Goal: Task Accomplishment & Management: Use online tool/utility

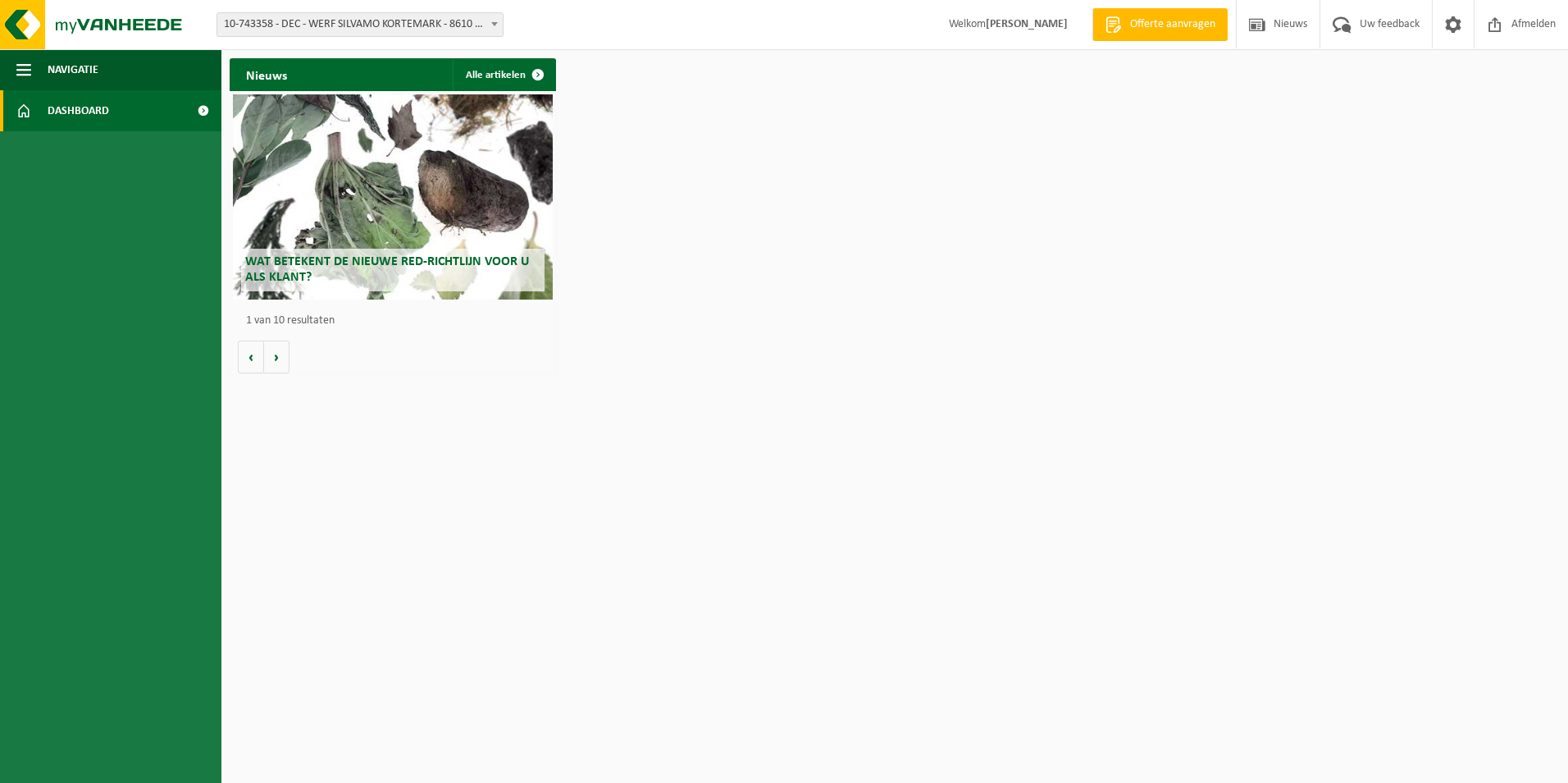
click at [74, 113] on span "Dashboard" at bounding box center [78, 111] width 61 height 41
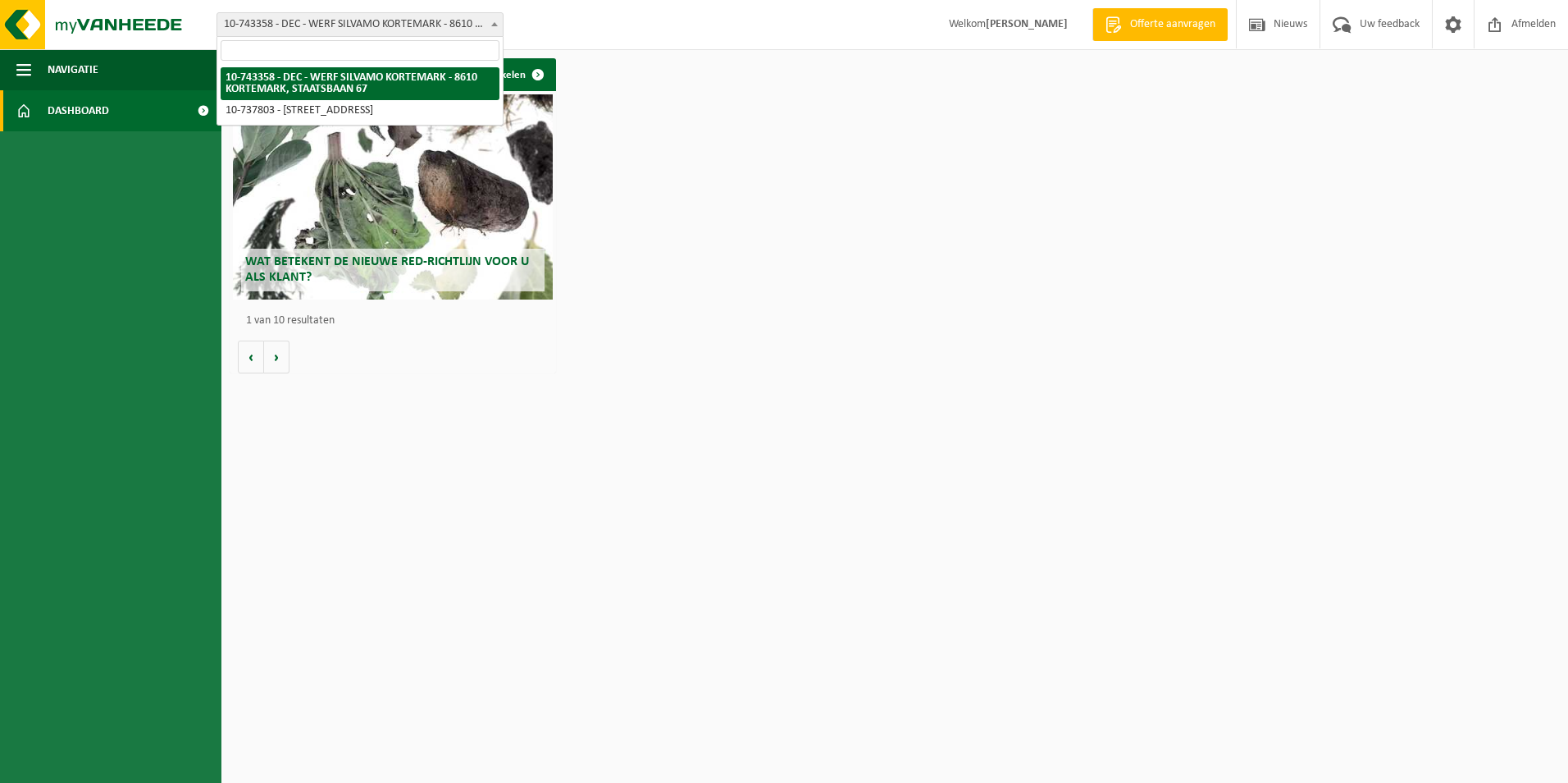
click at [288, 15] on span "10-743358 - DEC - WERF SILVAMO KORTEMARK - 8610 KORTEMARK, STAATSBAAN 67" at bounding box center [360, 24] width 286 height 23
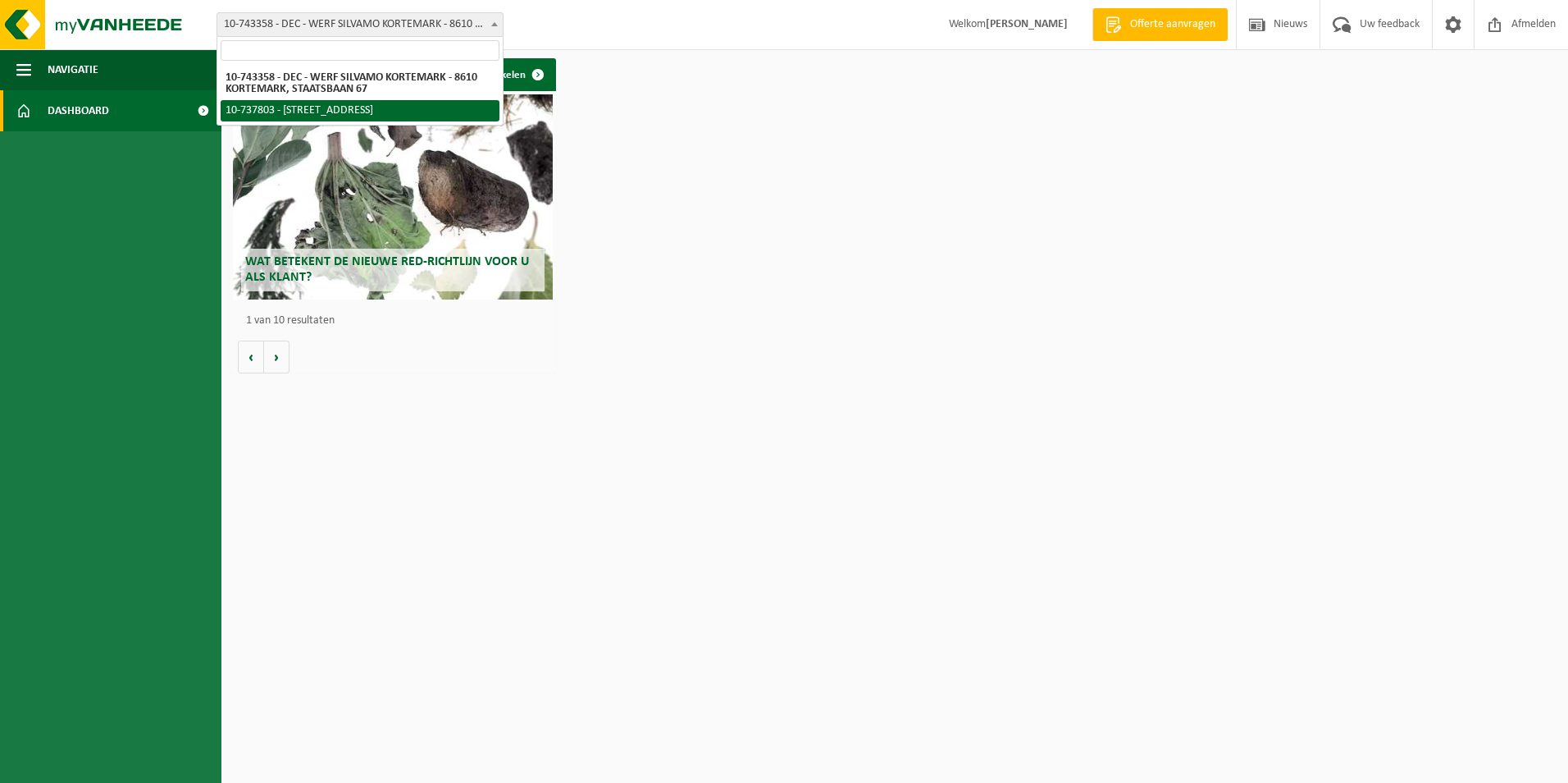
select select "26303"
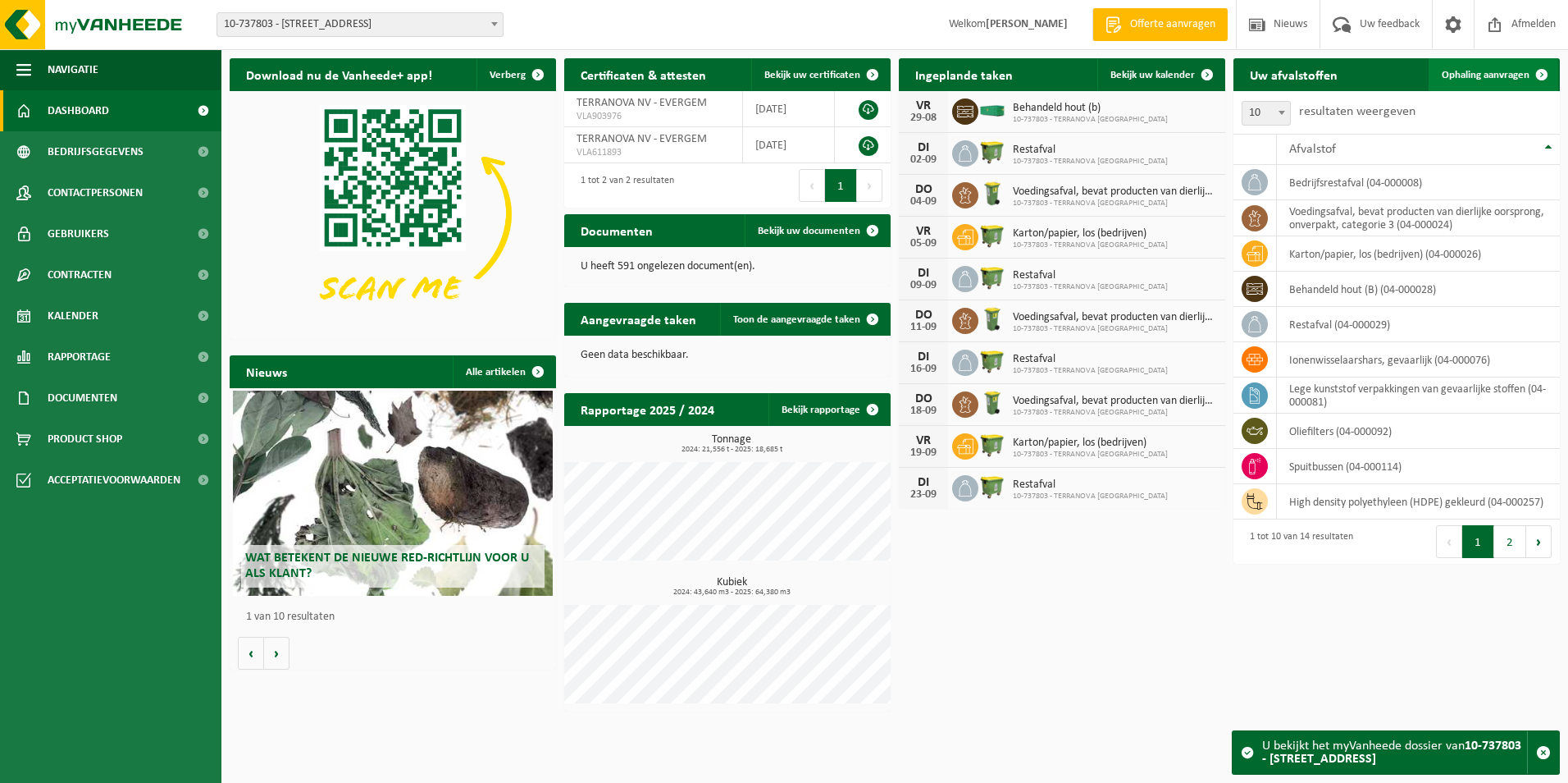
click at [1472, 68] on link "Ophaling aanvragen" at bounding box center [1494, 74] width 130 height 33
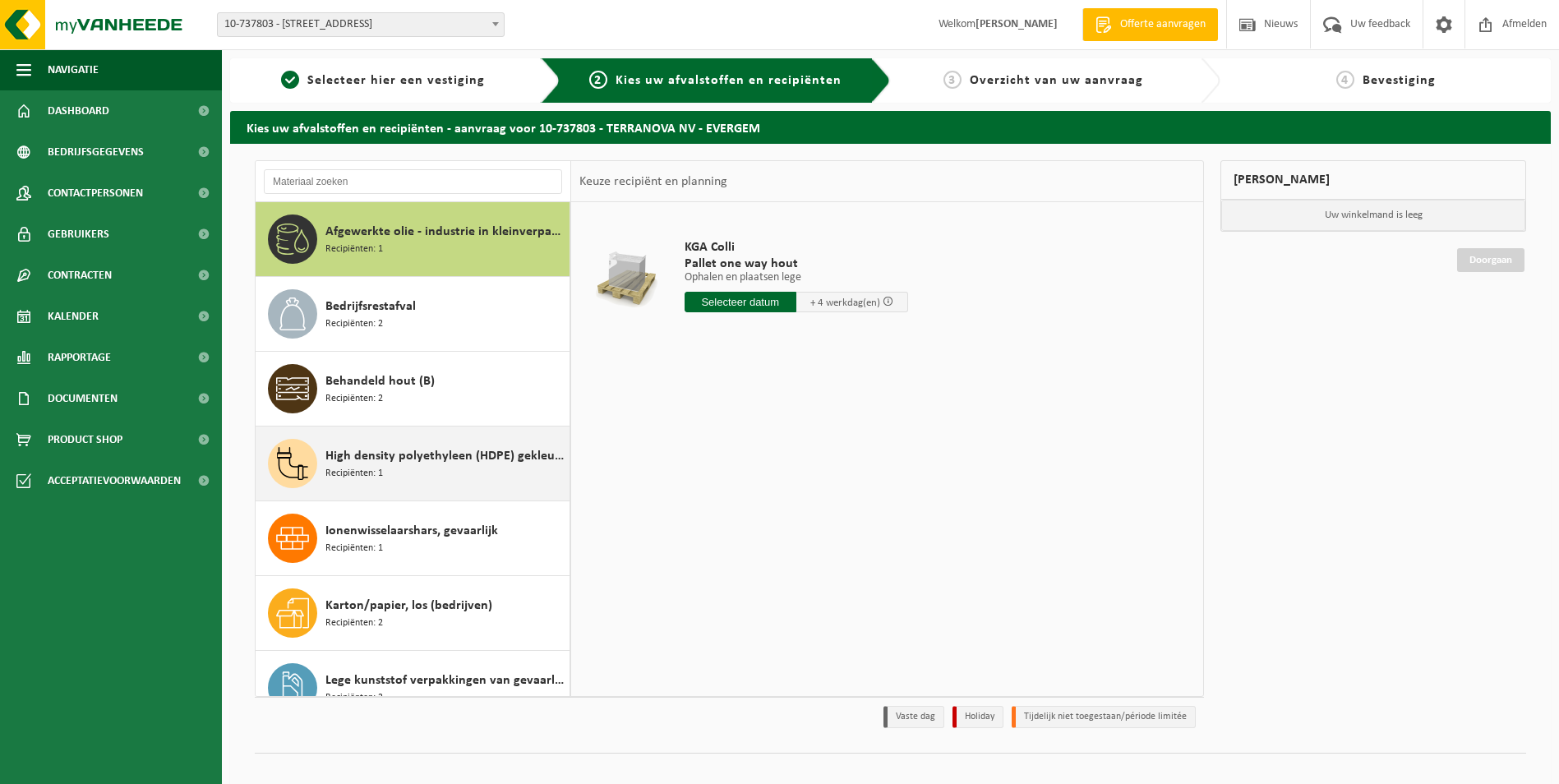
click at [377, 467] on span "Recipiënten: 1" at bounding box center [354, 473] width 57 height 16
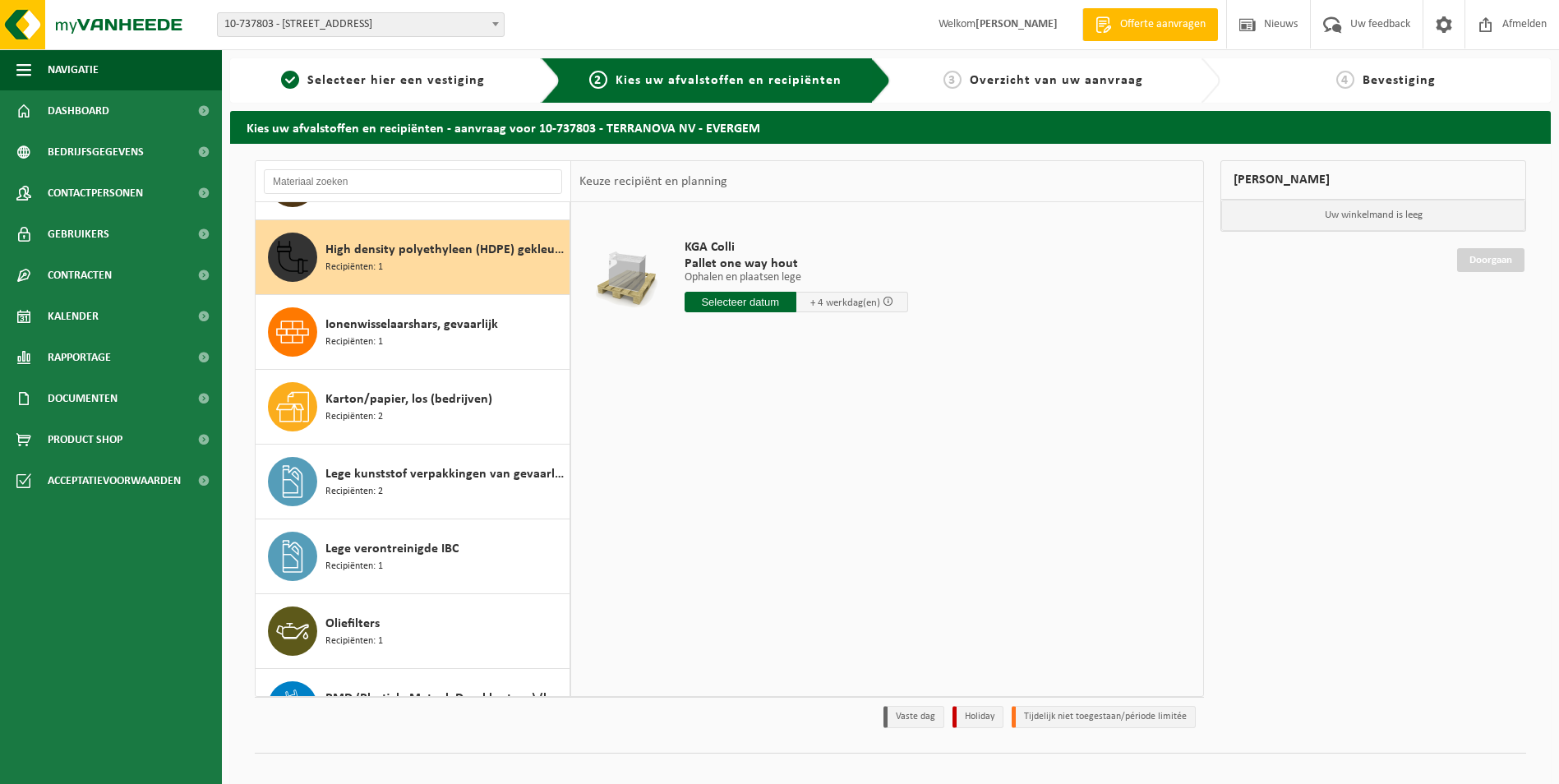
scroll to position [224, 0]
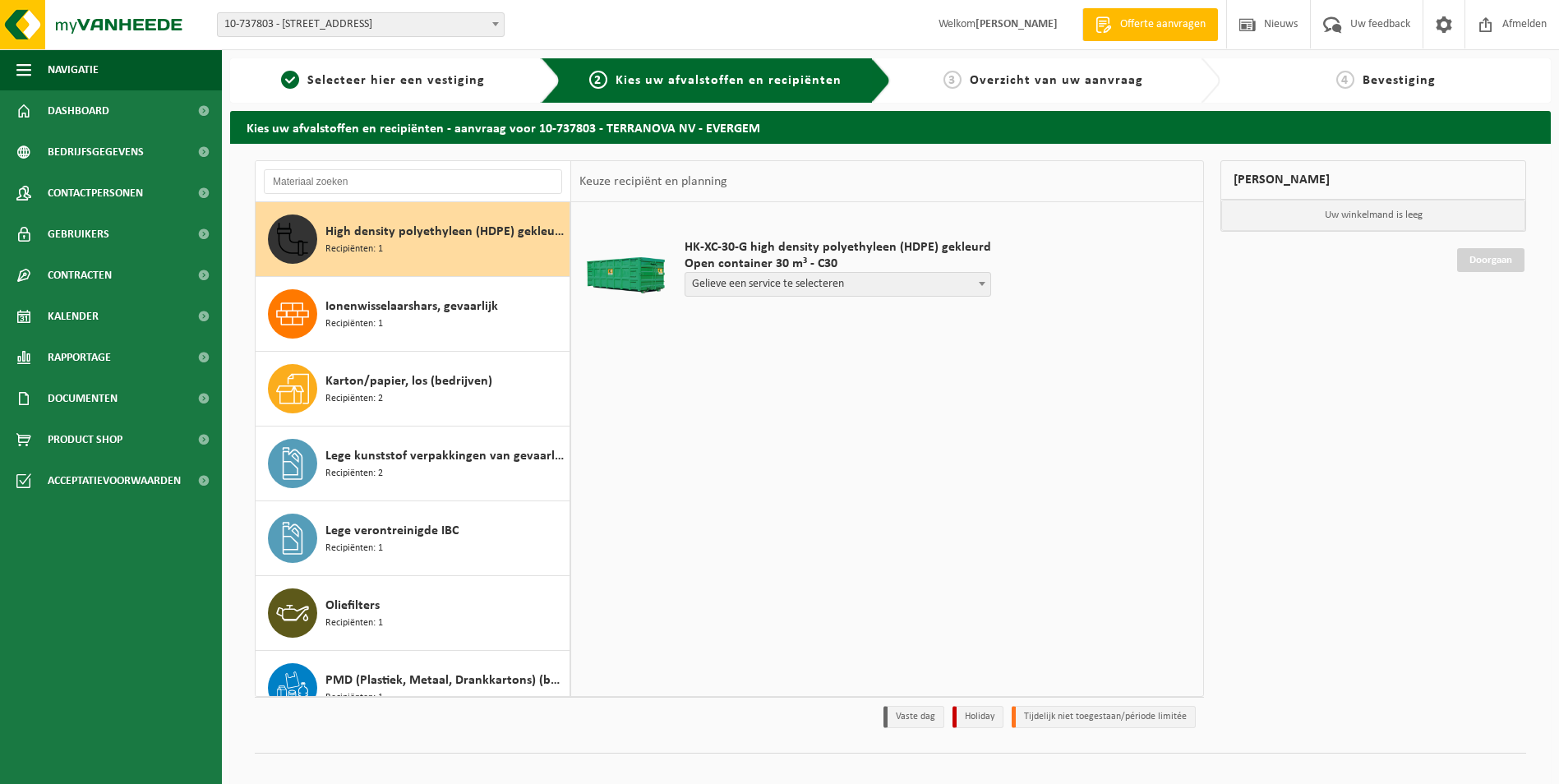
click at [810, 279] on span "Gelieve een service te selecteren" at bounding box center [838, 284] width 305 height 23
select select "P2PL-VEL-095750_HK-XC-30-GN-00_04-000257_46"
click at [782, 316] on input "text" at bounding box center [761, 315] width 153 height 21
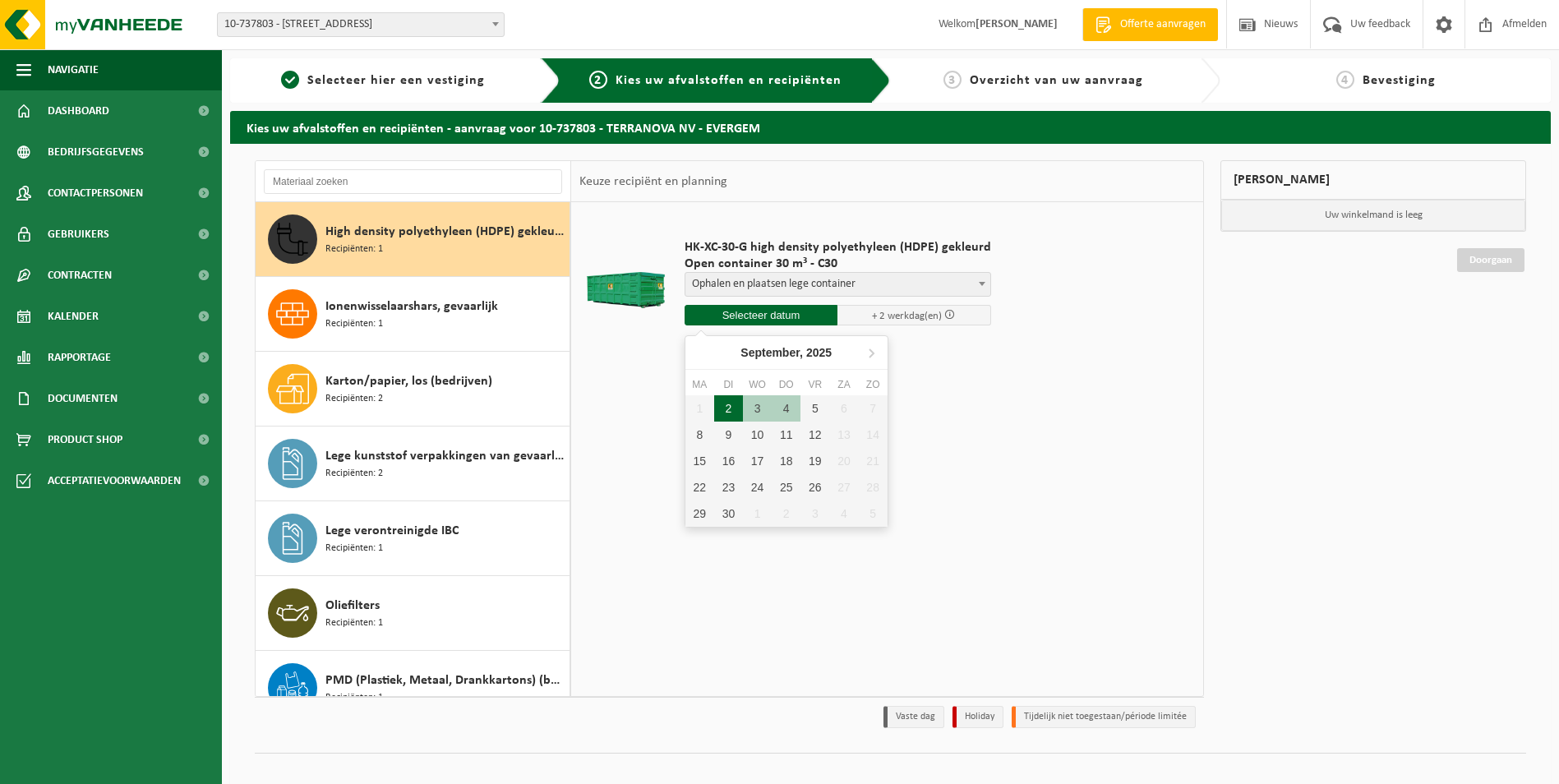
click at [728, 408] on div "2" at bounding box center [729, 408] width 29 height 26
type input "Van 2025-09-02"
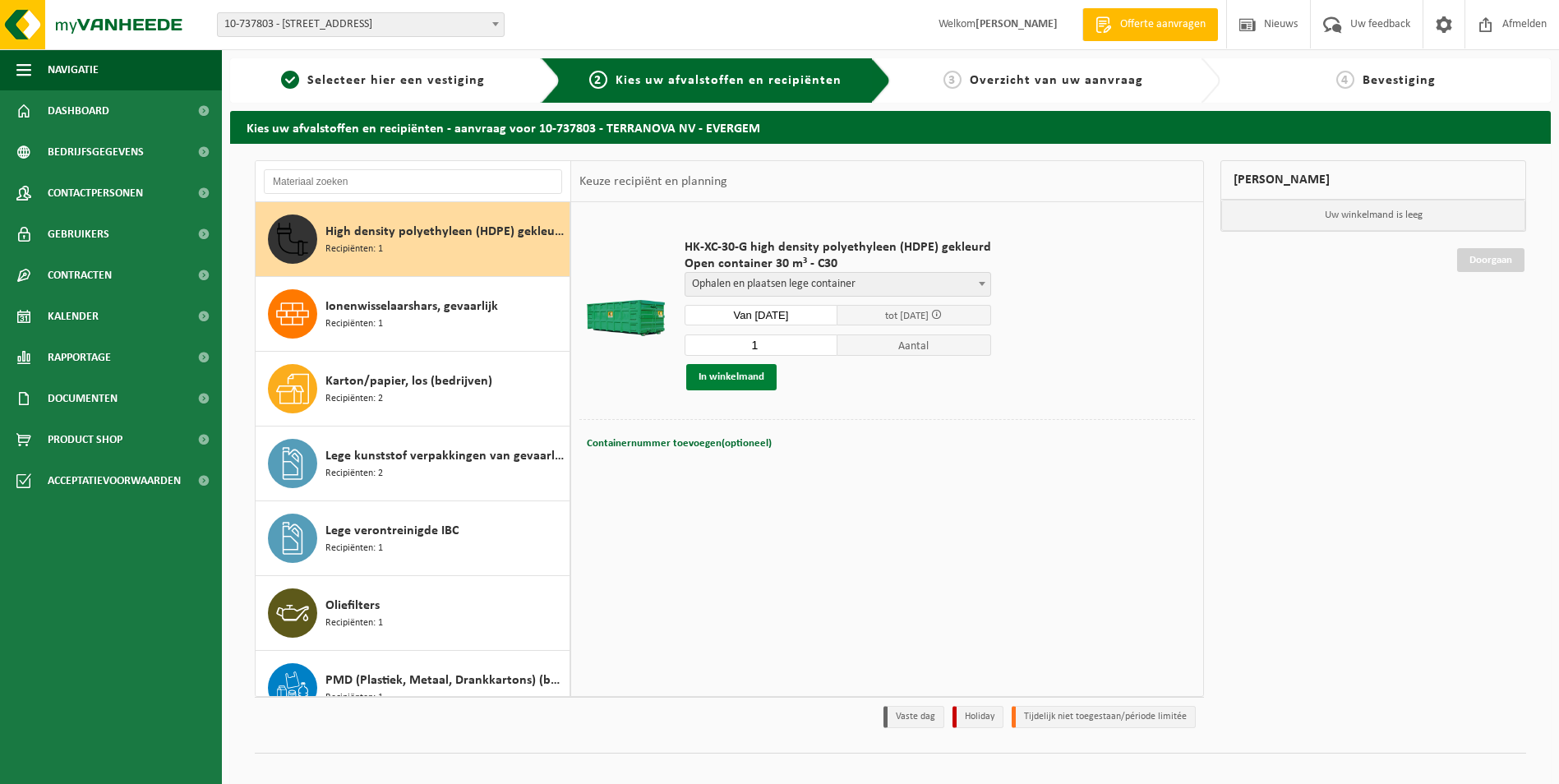
click at [751, 376] on button "In winkelmand" at bounding box center [731, 377] width 90 height 26
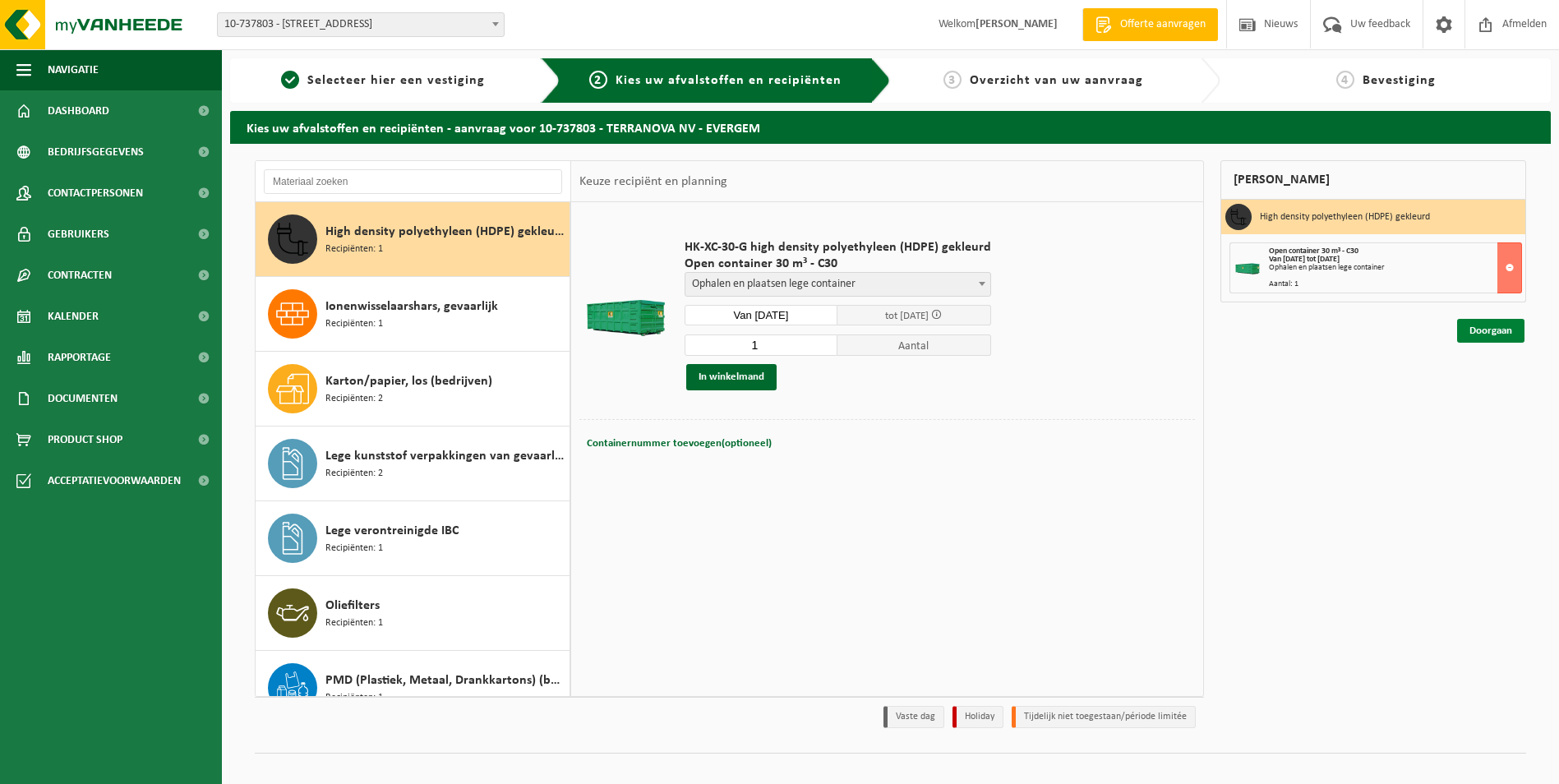
click at [1491, 335] on link "Doorgaan" at bounding box center [1491, 330] width 68 height 24
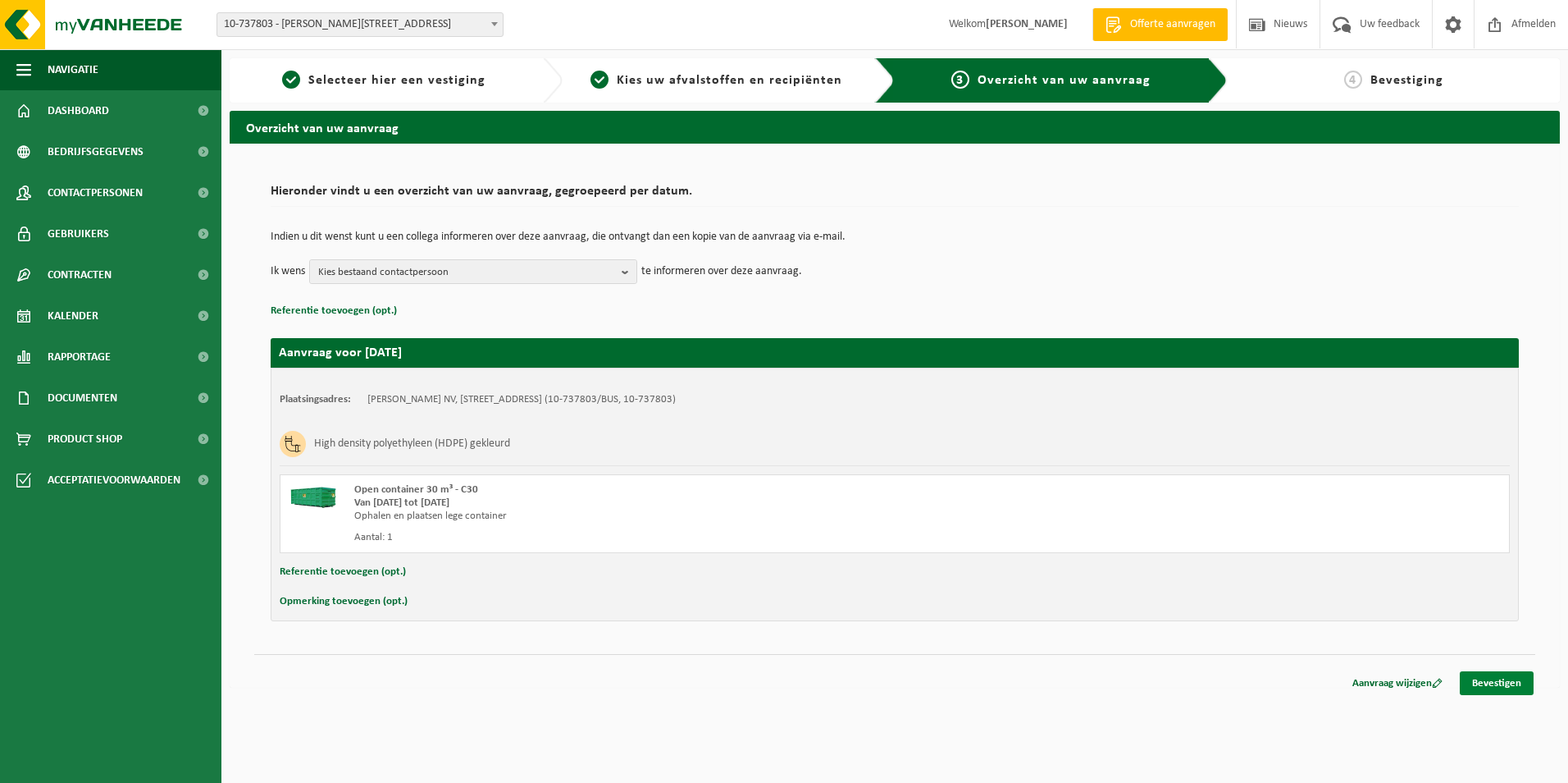
click at [1494, 688] on link "Bevestigen" at bounding box center [1497, 682] width 74 height 23
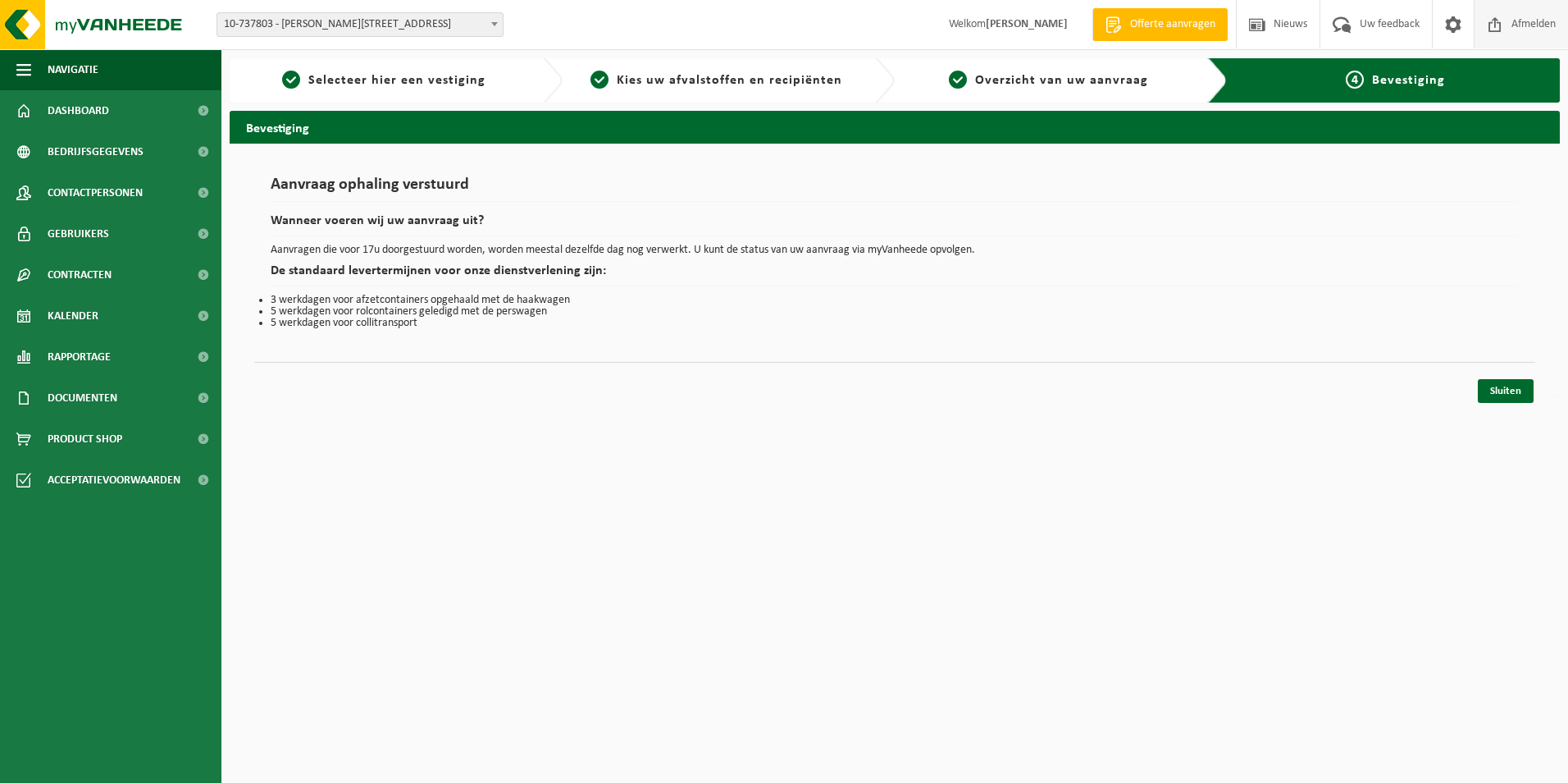
drag, startPoint x: 1510, startPoint y: 23, endPoint x: 1483, endPoint y: 22, distance: 27.0
click at [1510, 23] on span "Afmelden" at bounding box center [1534, 24] width 53 height 49
